Goal: Task Accomplishment & Management: Use online tool/utility

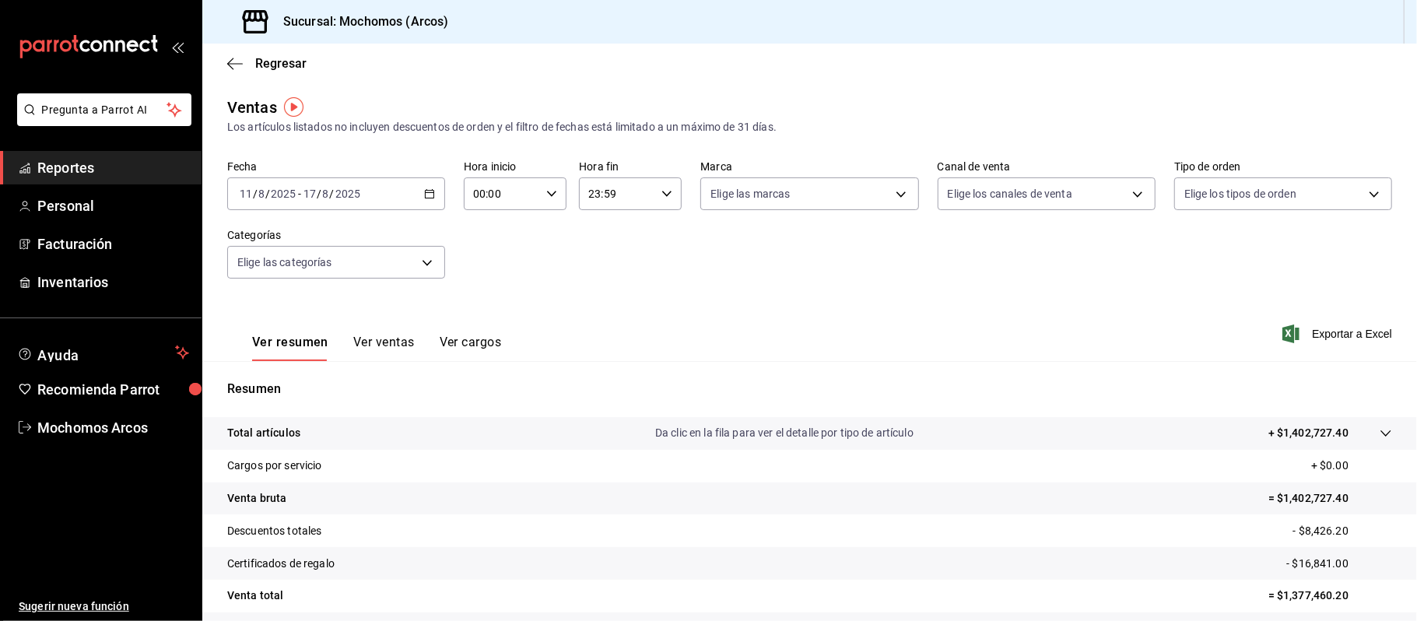
click at [114, 176] on span "Reportes" at bounding box center [113, 167] width 152 height 21
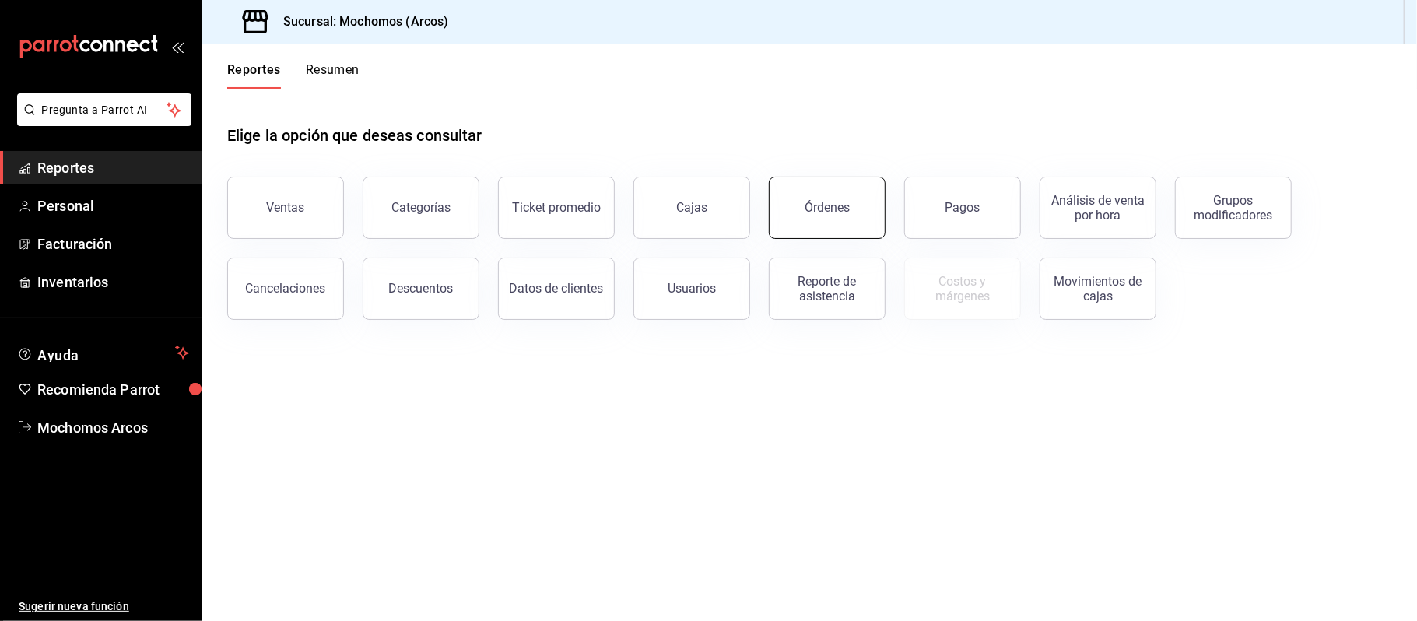
click at [819, 216] on button "Órdenes" at bounding box center [827, 208] width 117 height 62
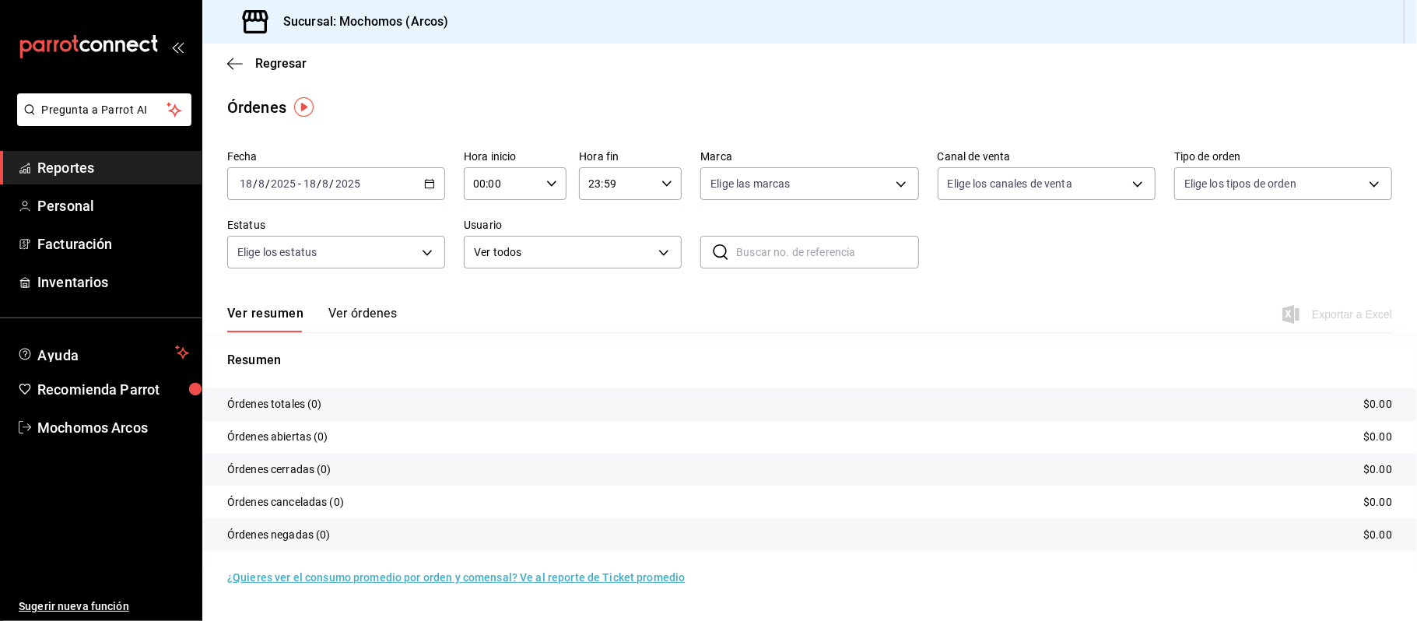
click at [430, 184] on icon "button" at bounding box center [429, 183] width 11 height 11
click at [318, 403] on span "Rango de fechas" at bounding box center [300, 406] width 121 height 16
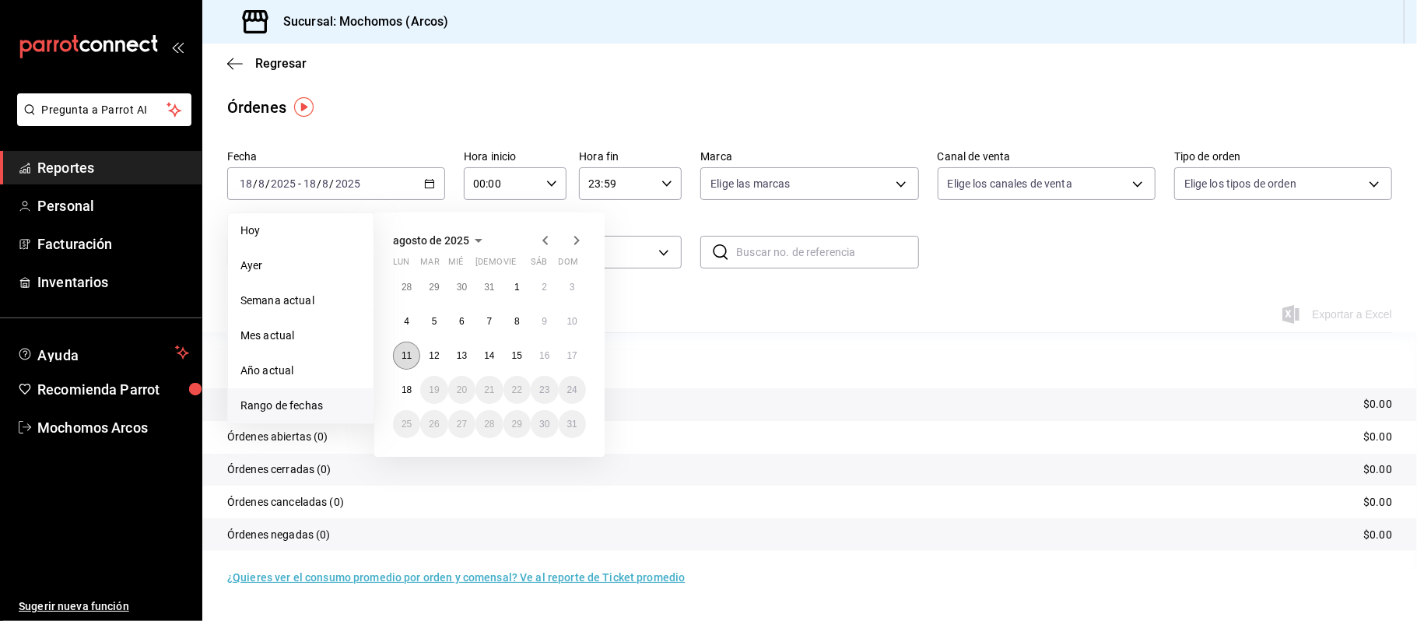
click at [399, 356] on button "11" at bounding box center [406, 356] width 27 height 28
click at [568, 364] on button "17" at bounding box center [572, 356] width 27 height 28
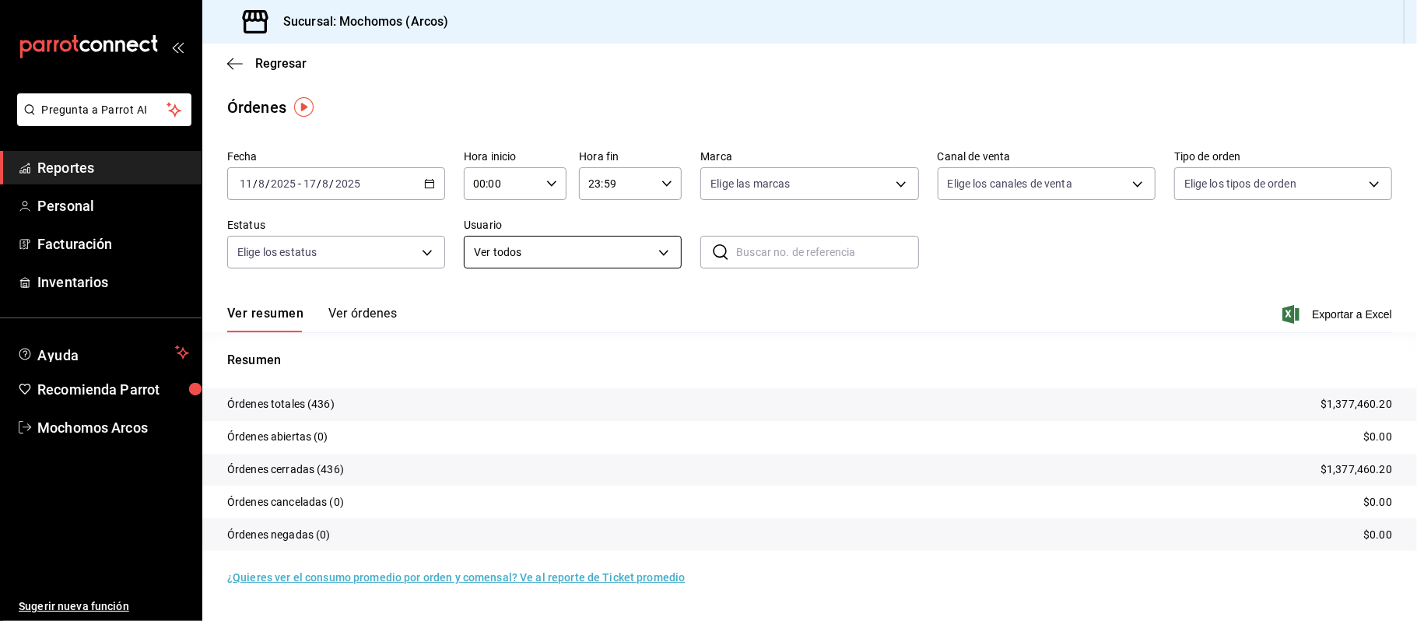
click at [669, 252] on body "Pregunta a Parrot AI Reportes Personal Facturación Inventarios Ayuda Recomienda…" at bounding box center [708, 310] width 1417 height 621
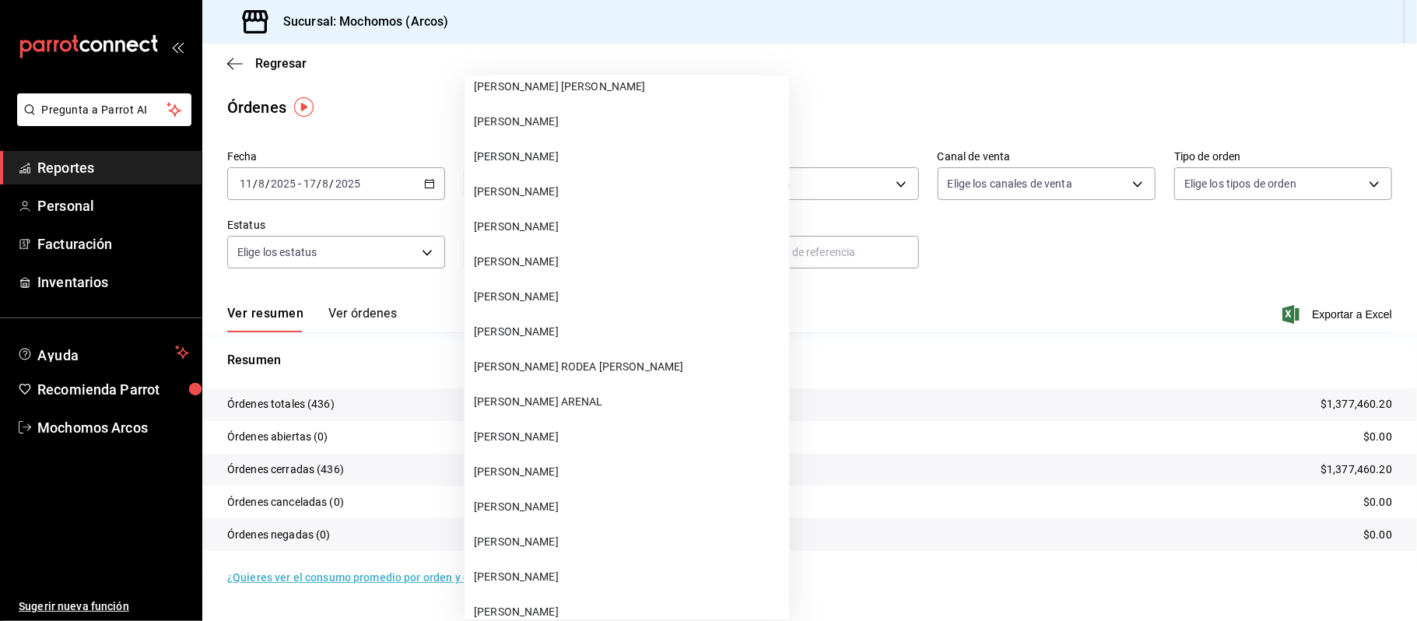
scroll to position [39588, 0]
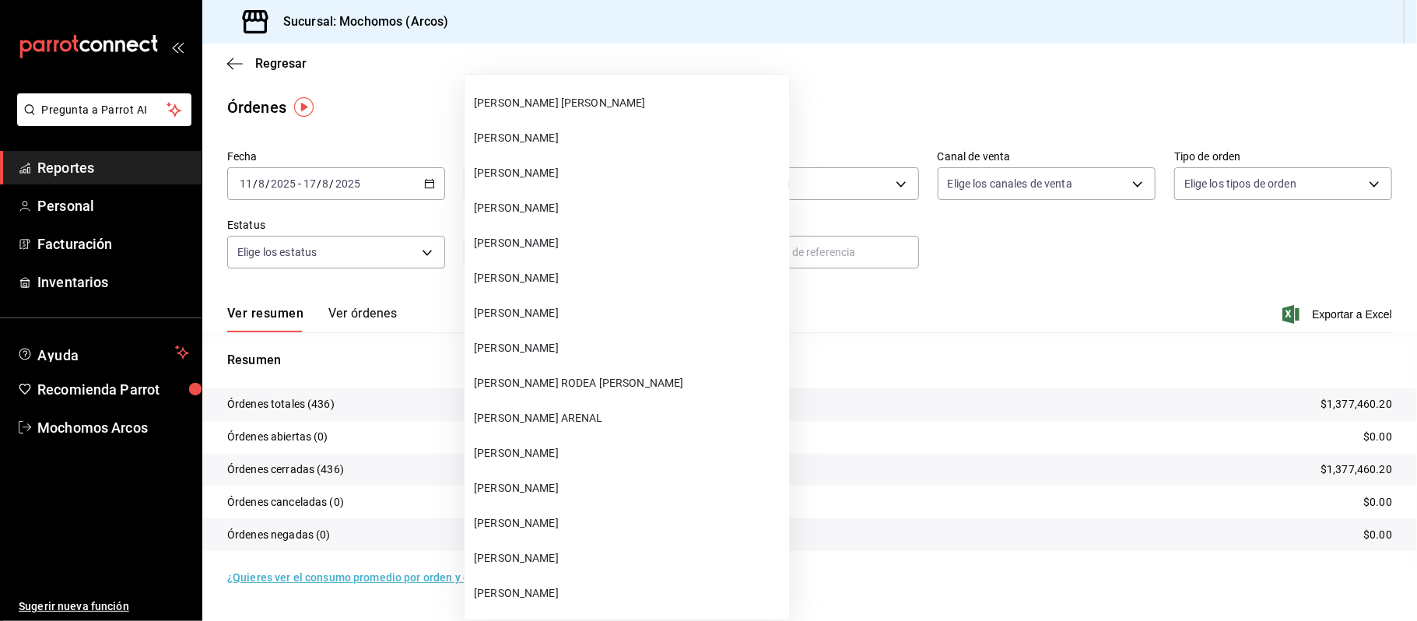
click at [585, 175] on span "[PERSON_NAME]" at bounding box center [628, 173] width 309 height 16
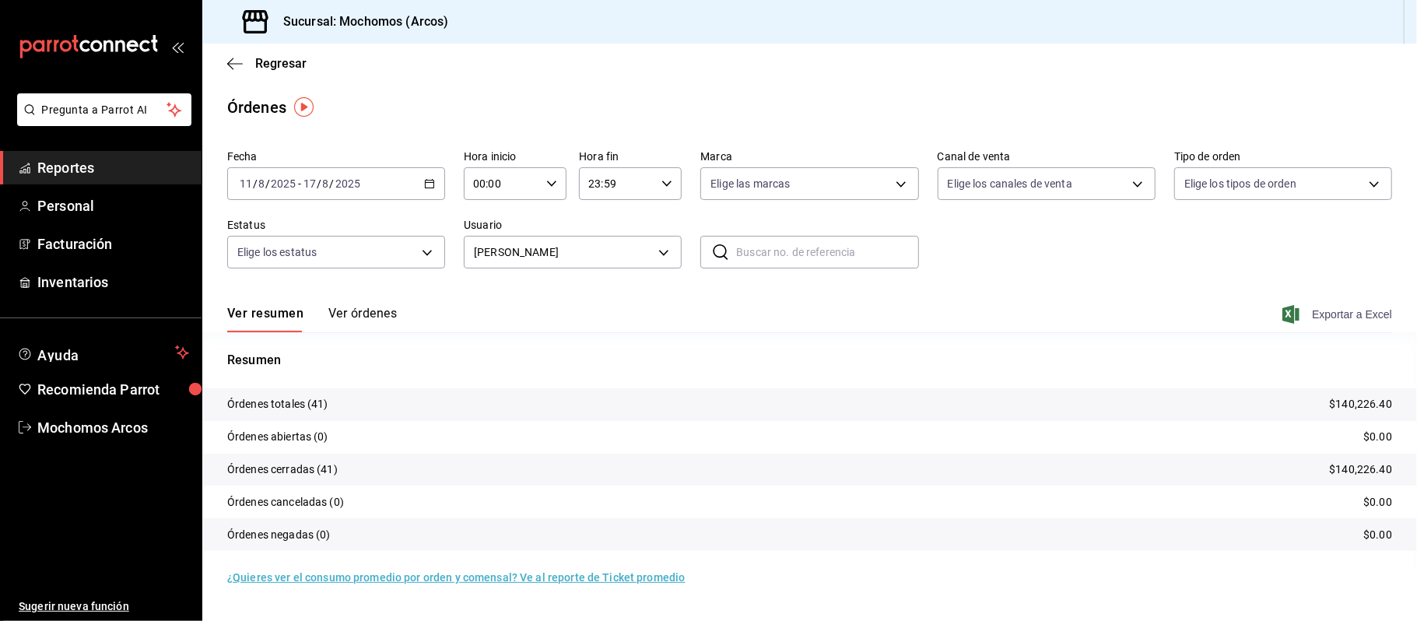
click at [1342, 312] on span "Exportar a Excel" at bounding box center [1339, 314] width 107 height 19
click at [670, 247] on body "Pregunta a Parrot AI Reportes Personal Facturación Inventarios Ayuda Recomienda…" at bounding box center [708, 310] width 1417 height 621
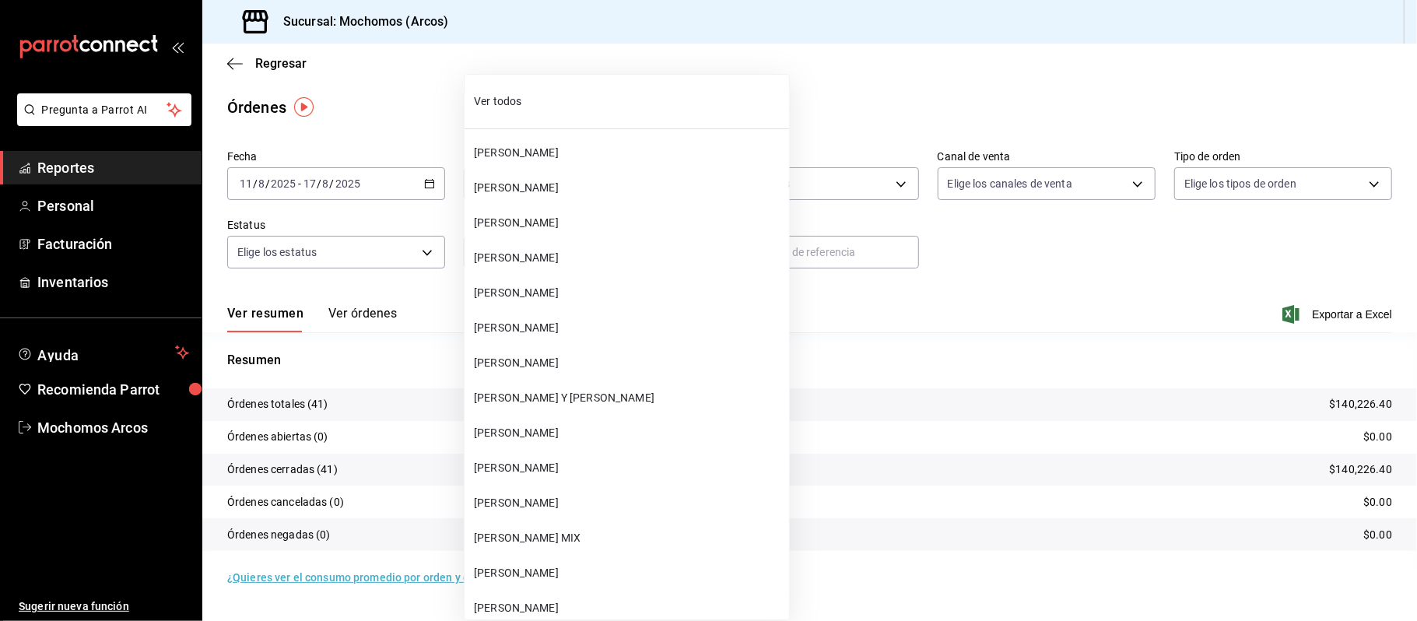
scroll to position [39414, 0]
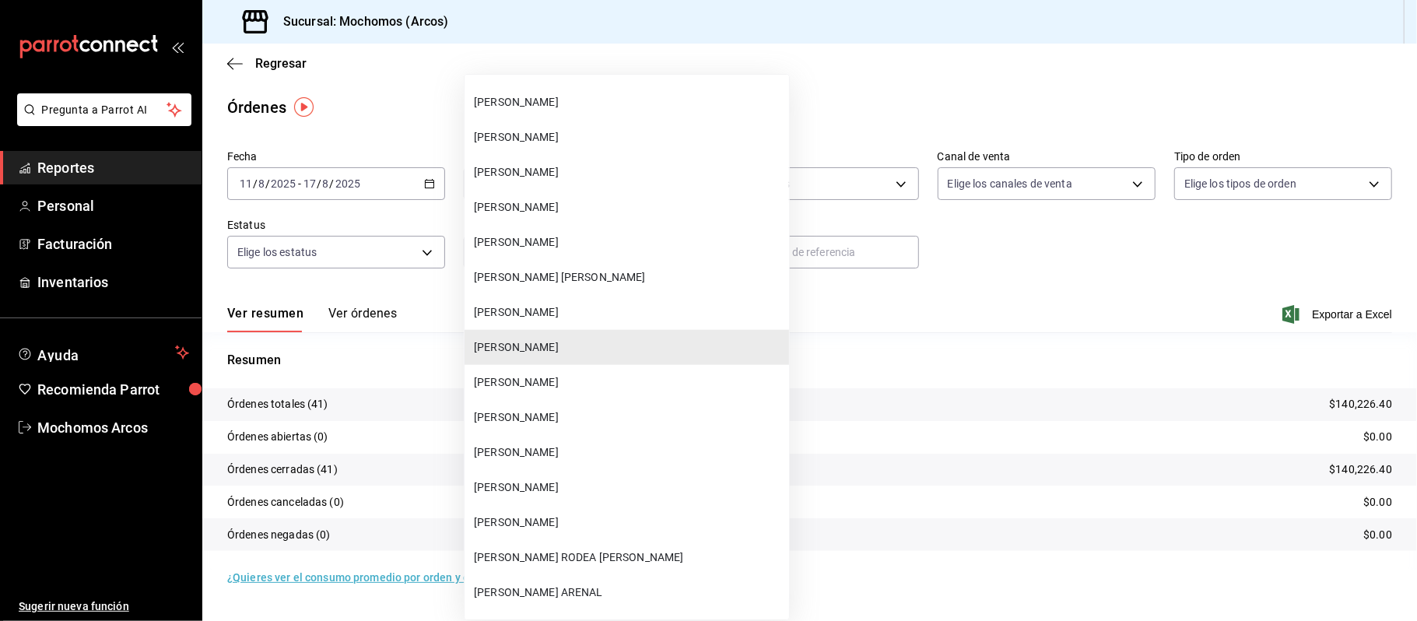
click at [626, 415] on span "[PERSON_NAME]" at bounding box center [628, 417] width 309 height 16
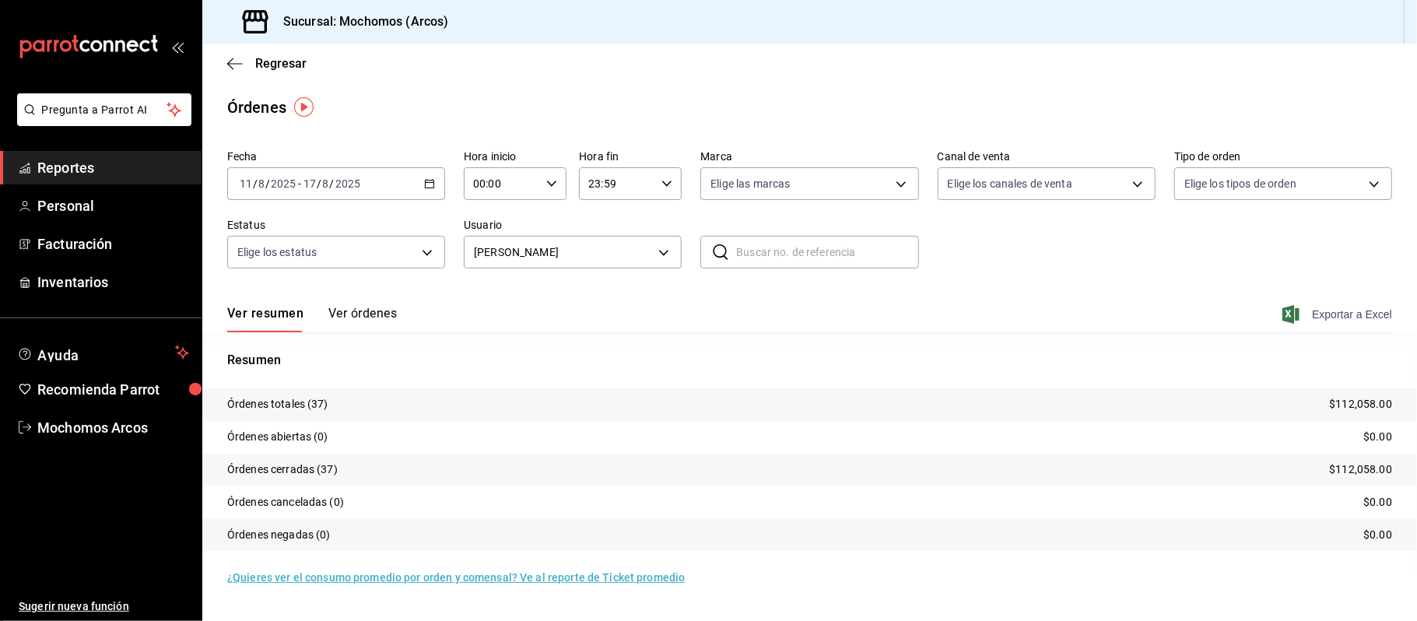
click at [1332, 310] on span "Exportar a Excel" at bounding box center [1339, 314] width 107 height 19
click at [428, 181] on icon "button" at bounding box center [429, 183] width 11 height 11
click at [670, 325] on div "Ver resumen Ver órdenes Exportar a Excel" at bounding box center [809, 309] width 1165 height 45
click at [665, 250] on body "Pregunta a Parrot AI Reportes Personal Facturación Inventarios Ayuda Recomienda…" at bounding box center [708, 310] width 1417 height 621
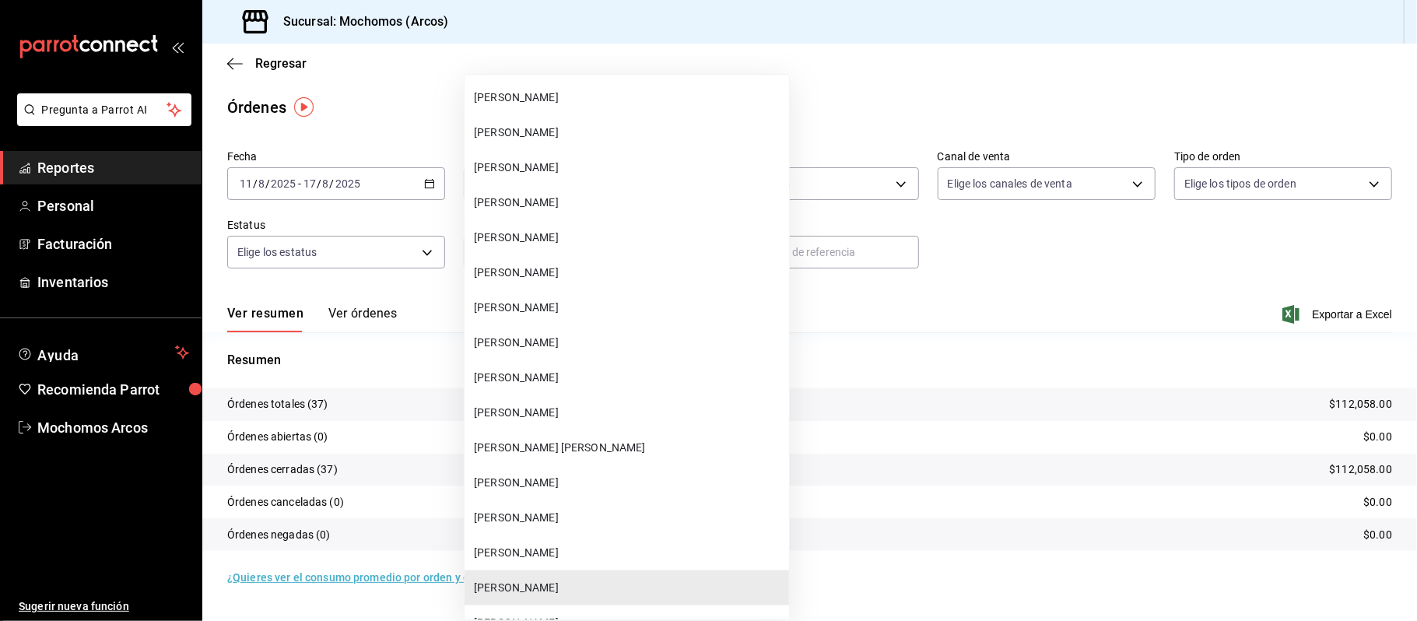
scroll to position [39240, 0]
click at [592, 312] on span "[PERSON_NAME]" at bounding box center [628, 311] width 309 height 16
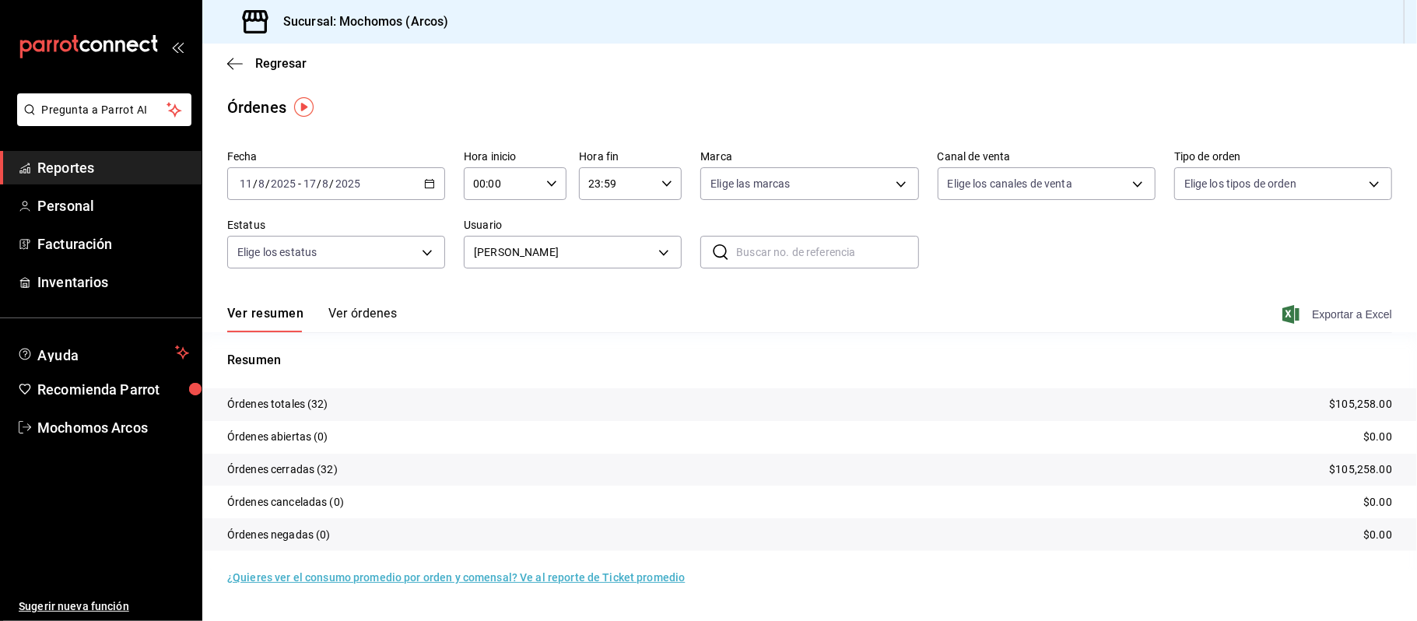
click at [1346, 314] on span "Exportar a Excel" at bounding box center [1339, 314] width 107 height 19
click at [657, 258] on body "Pregunta a Parrot AI Reportes Personal Facturación Inventarios Ayuda Recomienda…" at bounding box center [708, 310] width 1417 height 621
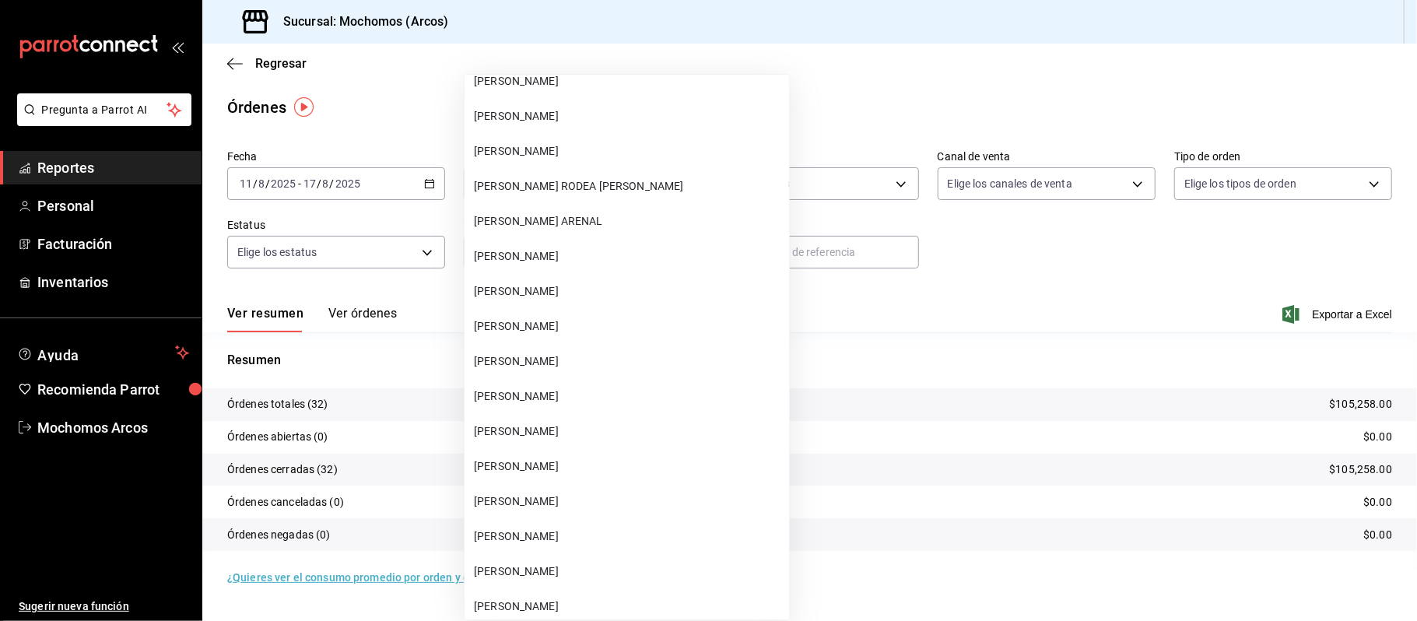
scroll to position [39839, 0]
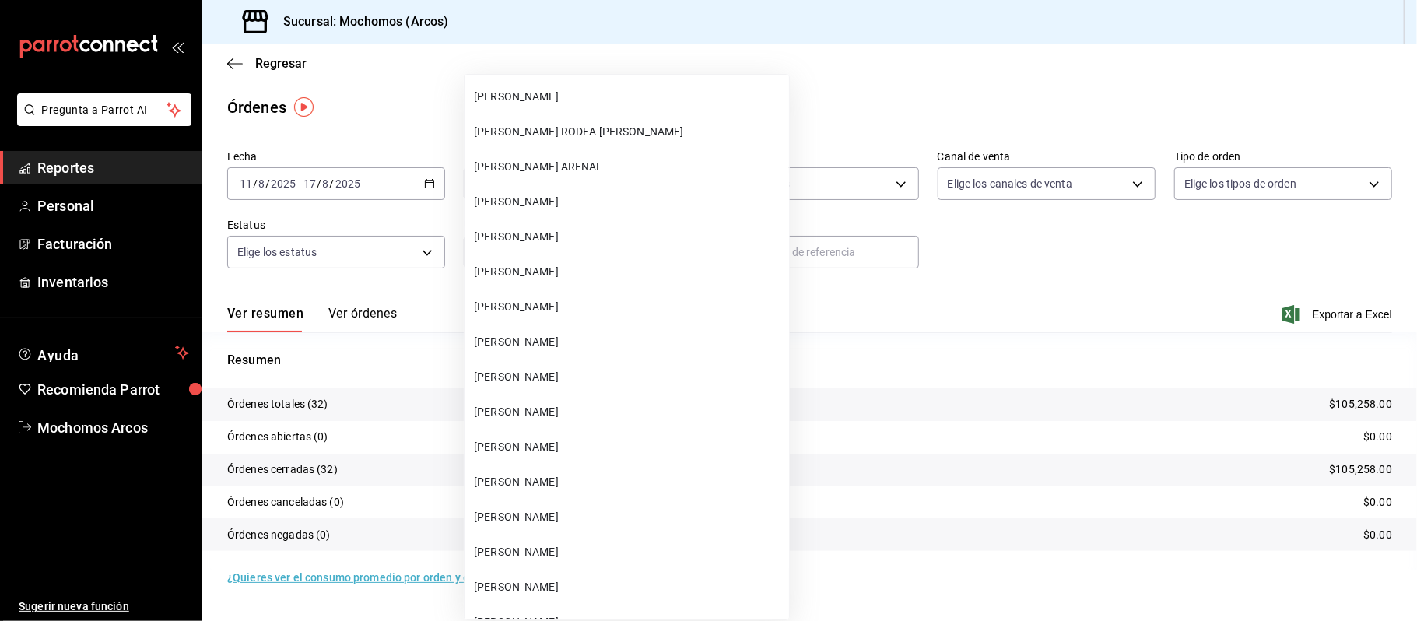
click at [582, 505] on li "[PERSON_NAME]" at bounding box center [627, 517] width 325 height 35
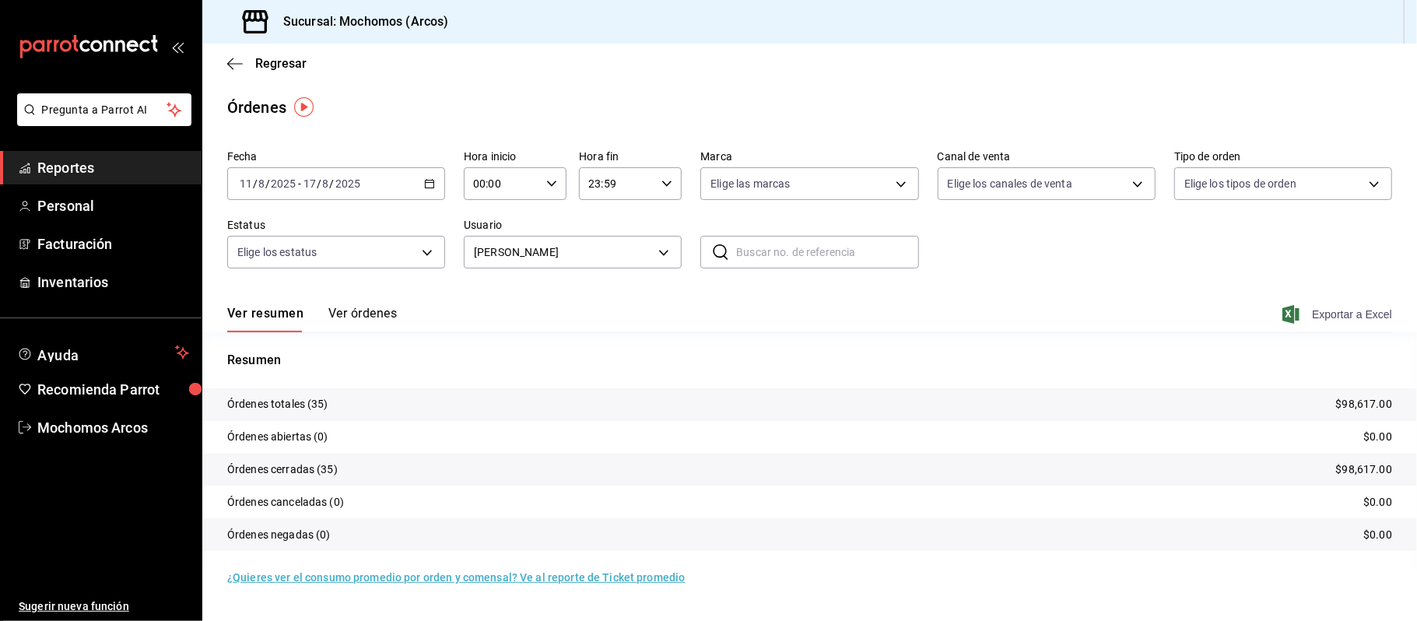
click at [1356, 312] on span "Exportar a Excel" at bounding box center [1339, 314] width 107 height 19
click at [669, 246] on body "Pregunta a Parrot AI Reportes Personal Facturación Inventarios Ayuda Recomienda…" at bounding box center [708, 310] width 1417 height 621
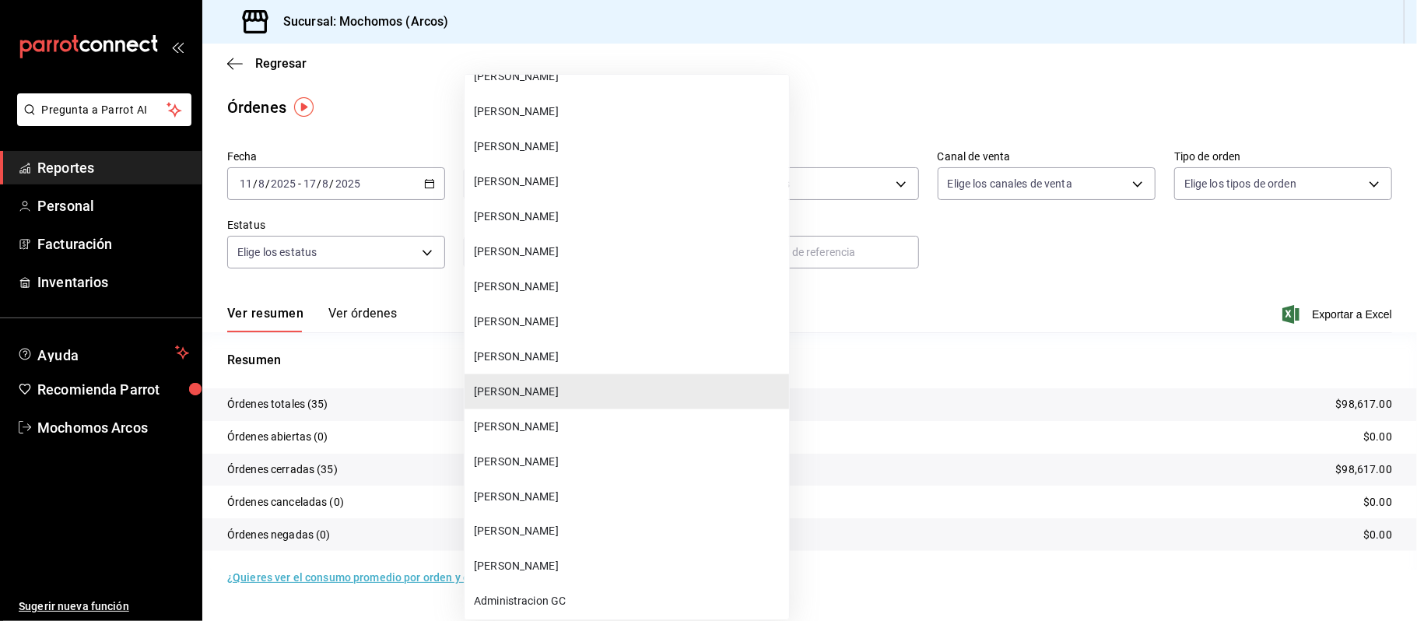
scroll to position [39931, 0]
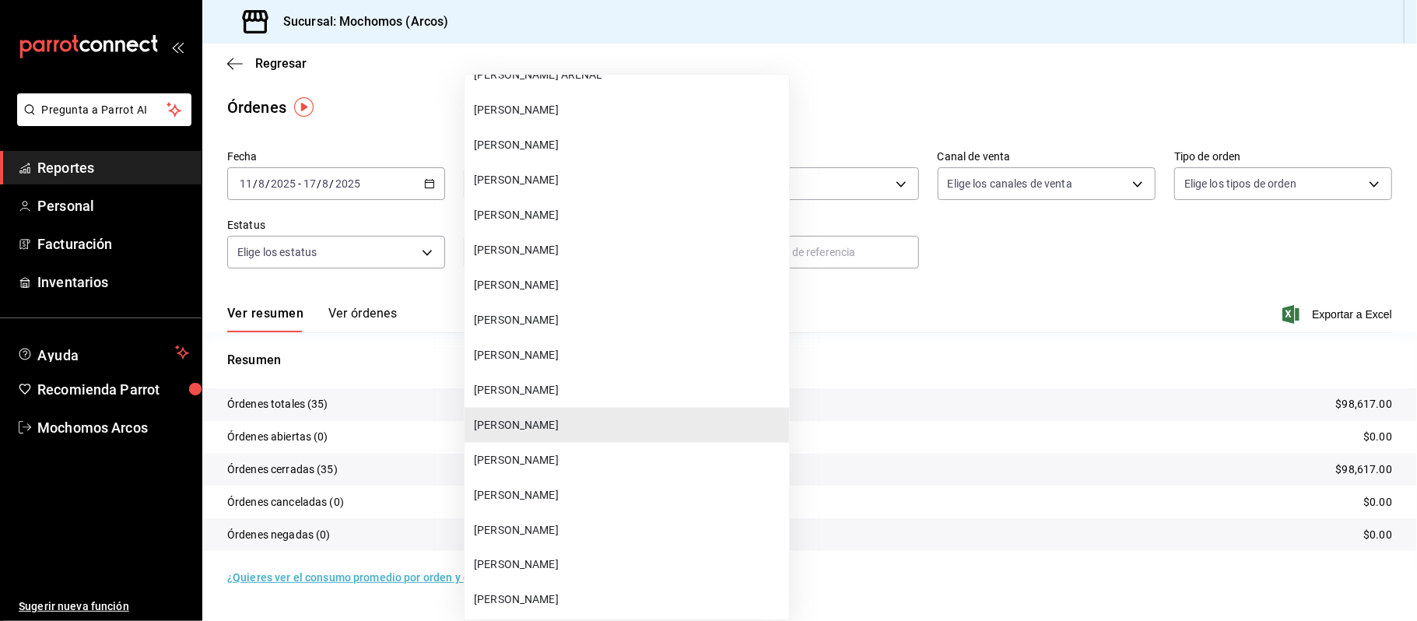
click at [629, 286] on span "[PERSON_NAME]" at bounding box center [628, 285] width 309 height 16
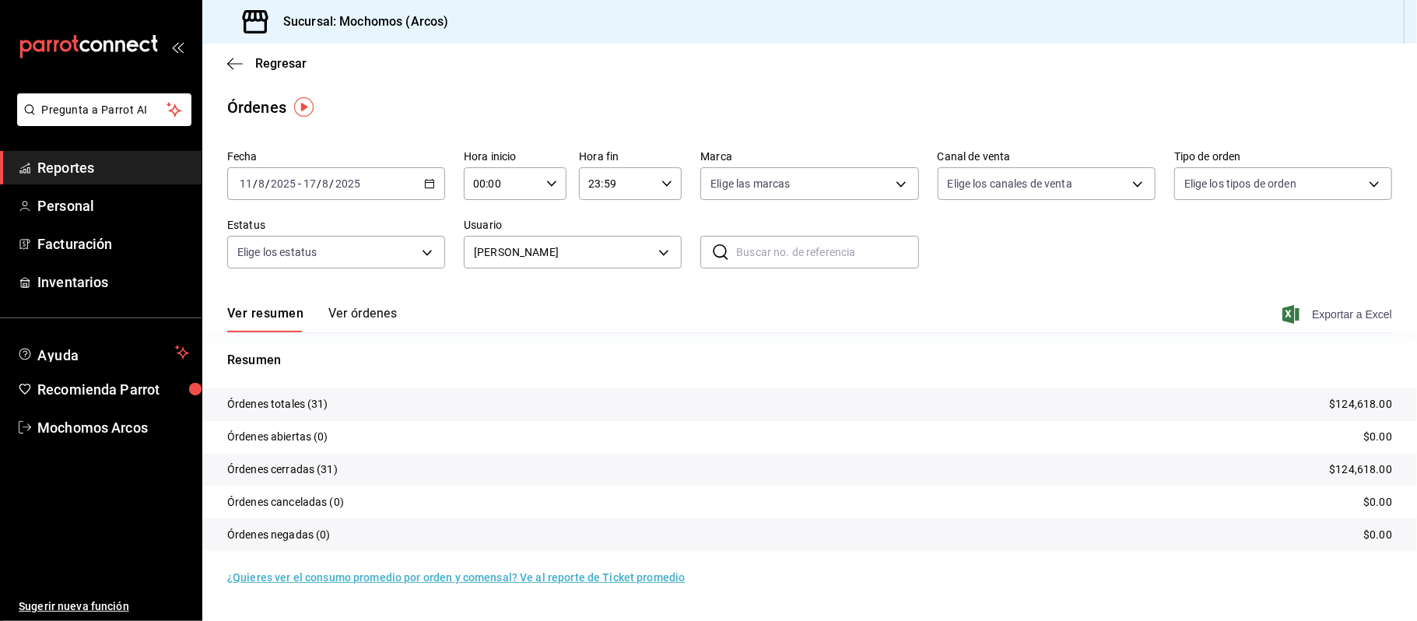
click at [1328, 318] on span "Exportar a Excel" at bounding box center [1339, 314] width 107 height 19
click at [660, 255] on body "Pregunta a Parrot AI Reportes Personal Facturación Inventarios Ayuda Recomienda…" at bounding box center [708, 310] width 1417 height 621
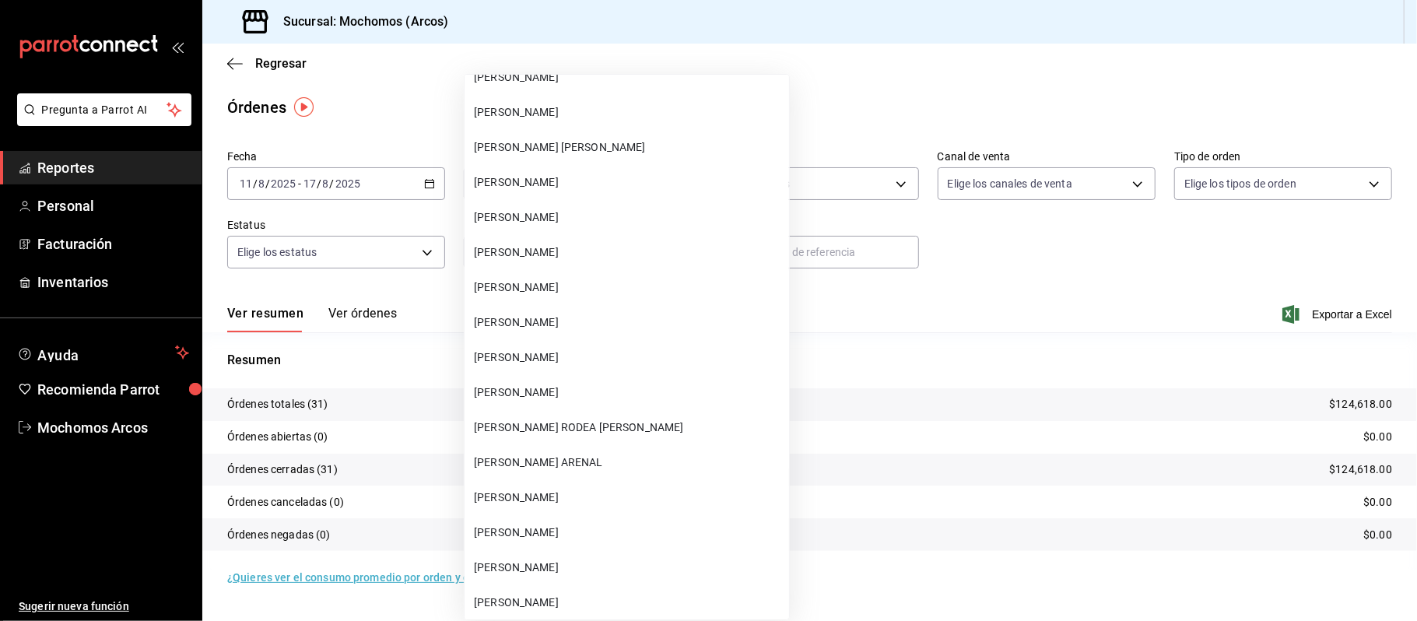
scroll to position [39542, 0]
click at [596, 187] on span "[PERSON_NAME]" at bounding box center [628, 184] width 309 height 16
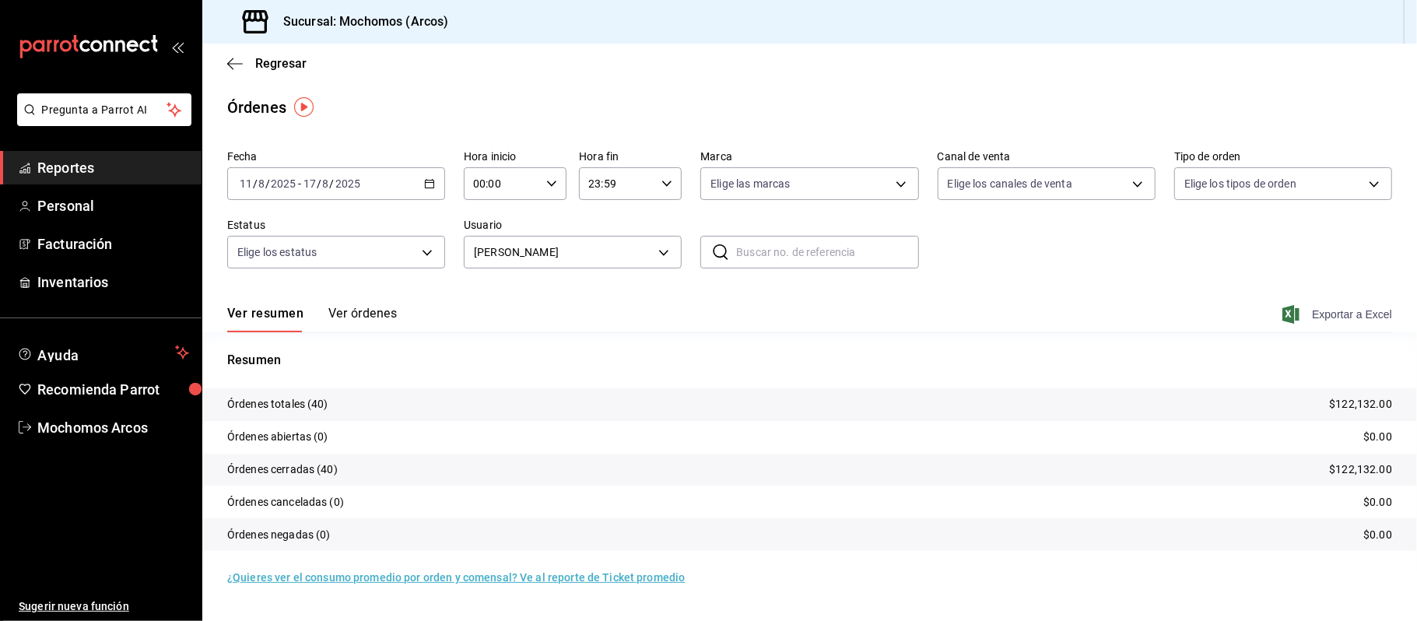
click at [1335, 319] on span "Exportar a Excel" at bounding box center [1339, 314] width 107 height 19
click at [660, 255] on body "Pregunta a Parrot AI Reportes Personal Facturación Inventarios Ayuda Recomienda…" at bounding box center [708, 310] width 1417 height 621
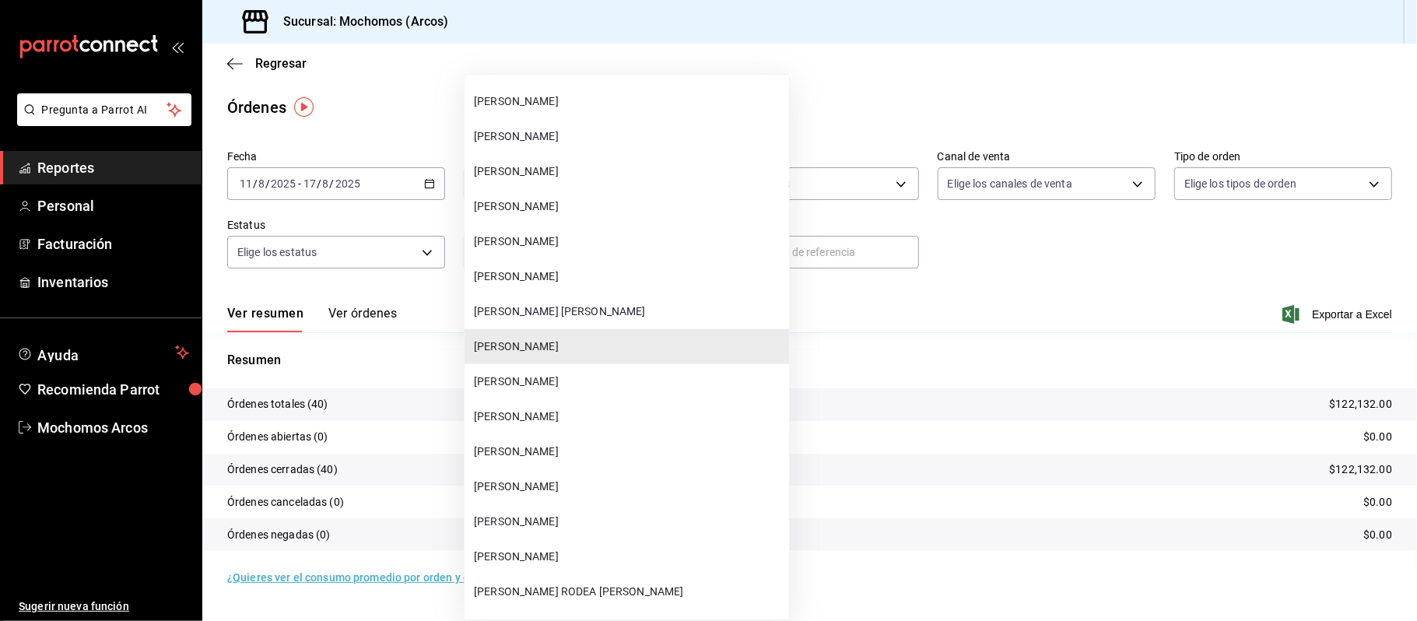
scroll to position [39377, 0]
click at [608, 280] on span "[PERSON_NAME]" at bounding box center [628, 279] width 309 height 16
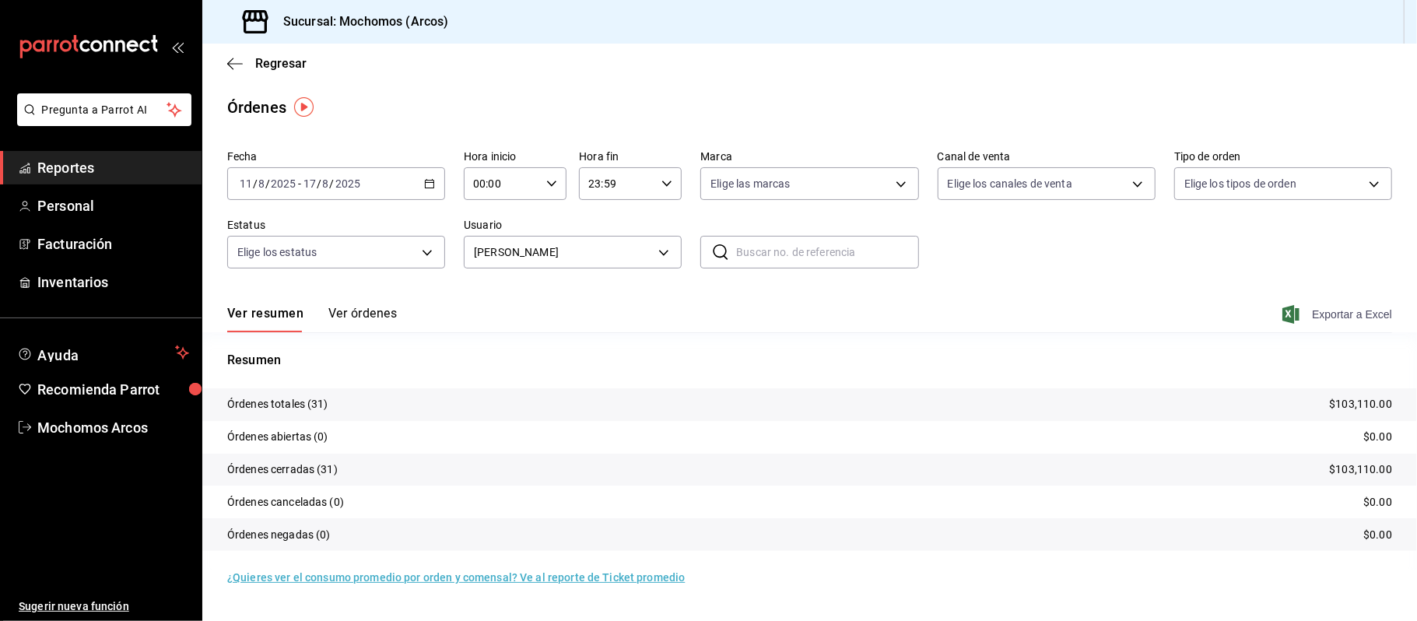
click at [1326, 318] on span "Exportar a Excel" at bounding box center [1339, 314] width 107 height 19
click at [654, 247] on body "Pregunta a Parrot AI Reportes Personal Facturación Inventarios Ayuda Recomienda…" at bounding box center [708, 310] width 1417 height 621
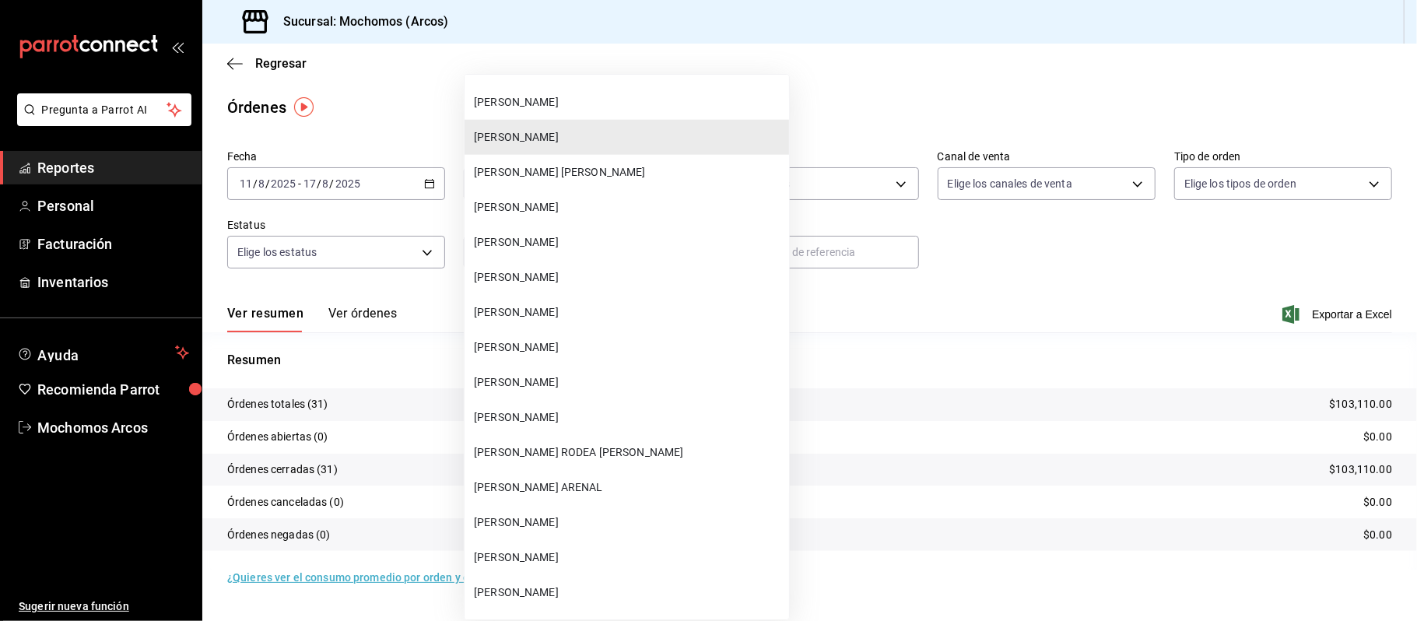
scroll to position [39516, 0]
click at [620, 182] on span "[PERSON_NAME] [PERSON_NAME]" at bounding box center [628, 175] width 309 height 16
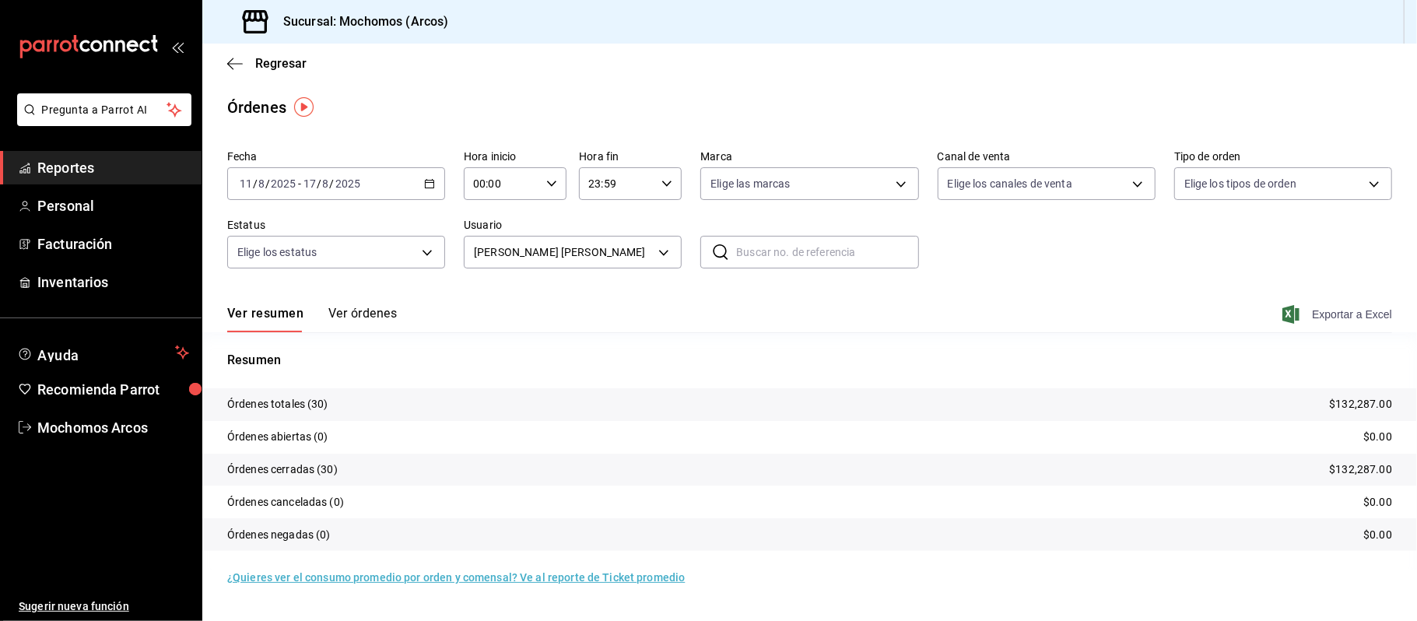
click at [1325, 319] on span "Exportar a Excel" at bounding box center [1339, 314] width 107 height 19
click at [664, 261] on body "Pregunta a Parrot AI Reportes Personal Facturación Inventarios Ayuda Recomienda…" at bounding box center [708, 310] width 1417 height 621
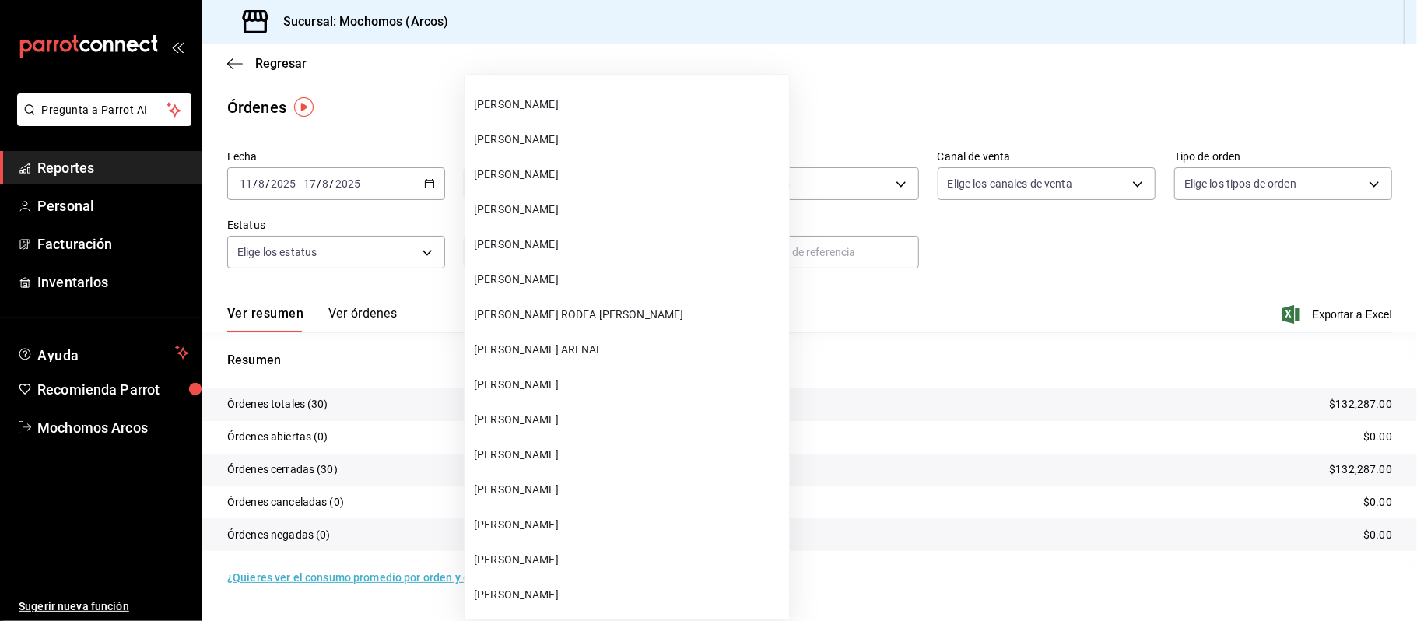
scroll to position [39663, 0]
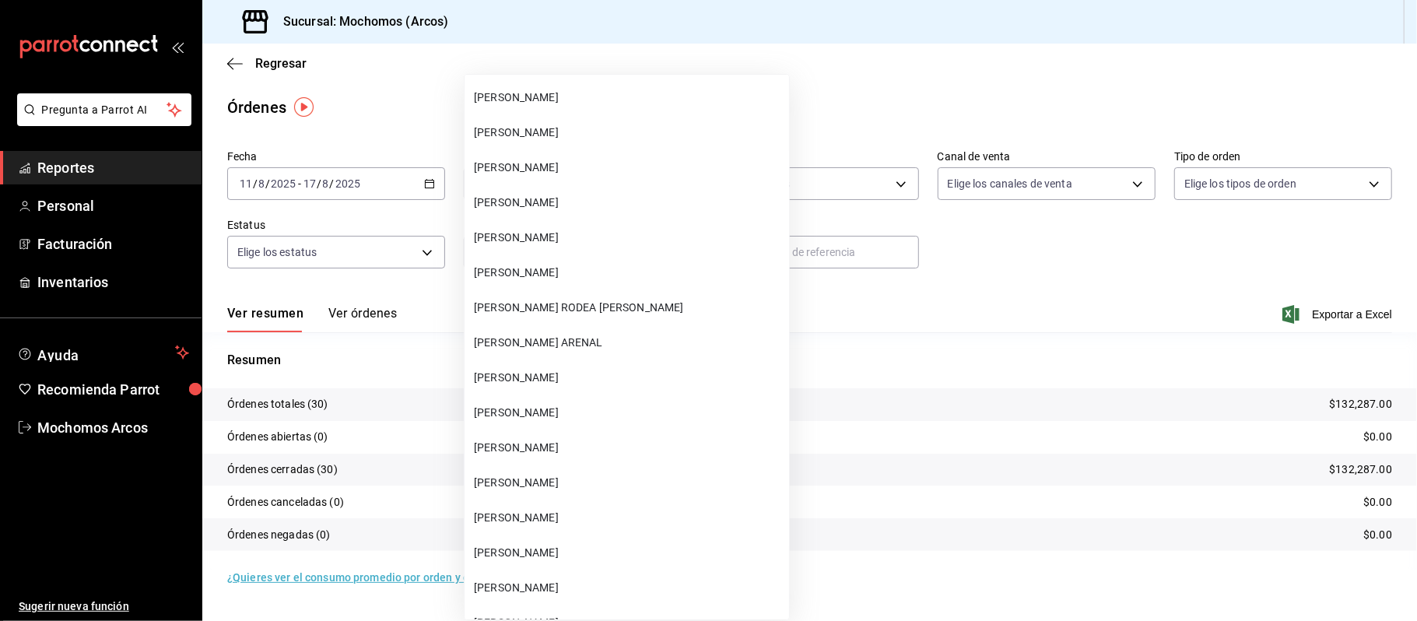
click at [591, 459] on li "[PERSON_NAME]" at bounding box center [627, 447] width 325 height 35
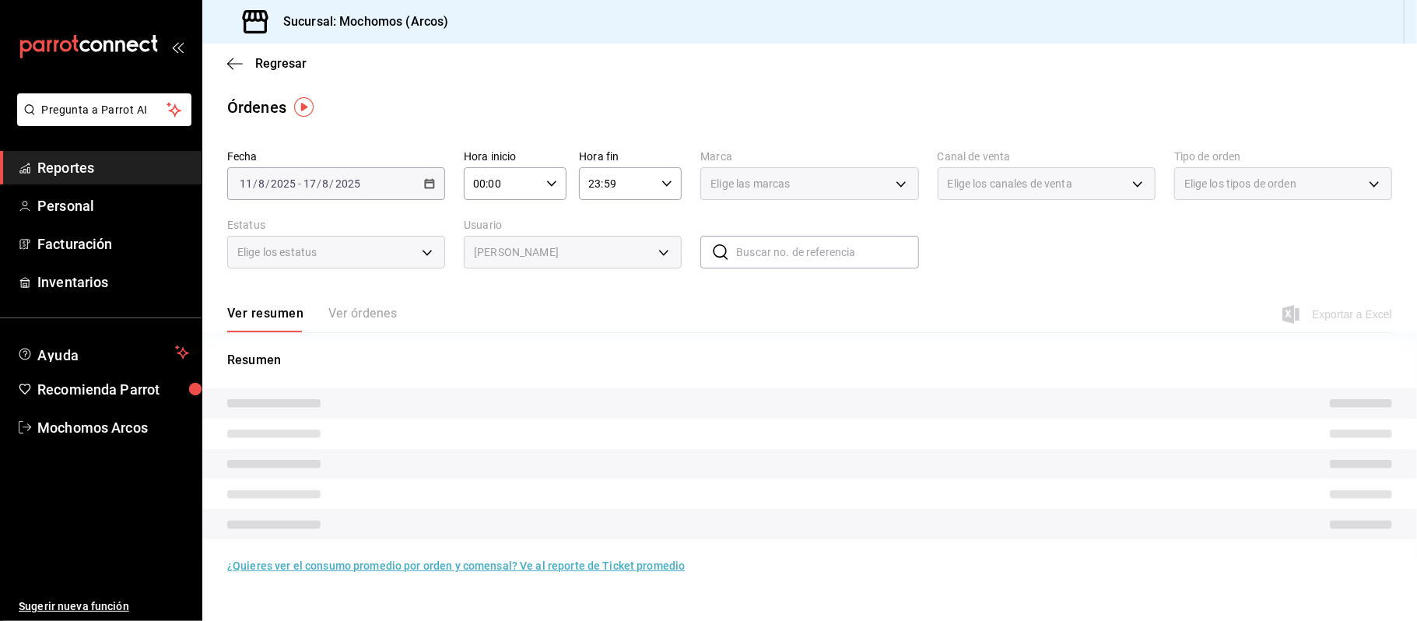
type input "eda2e302-89f6-457e-9867-33e2b8fd1e6d"
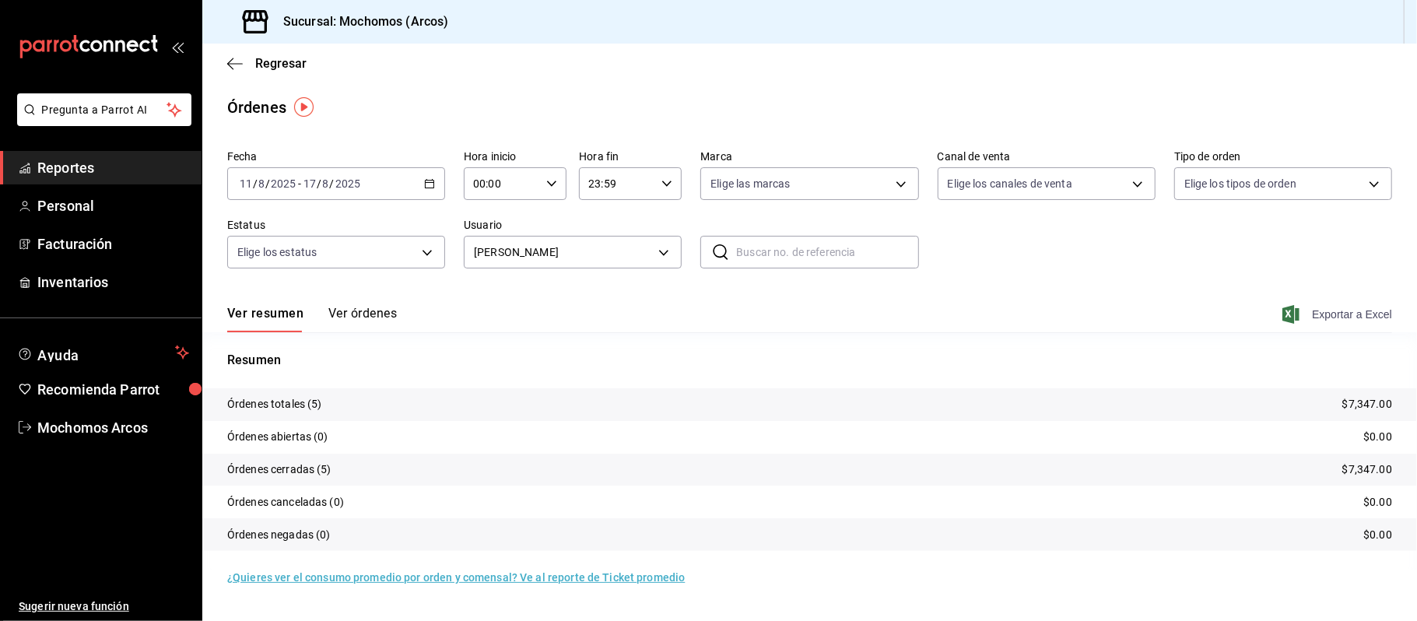
click at [1342, 314] on span "Exportar a Excel" at bounding box center [1339, 314] width 107 height 19
